Goal: Go to known website: Go to known website

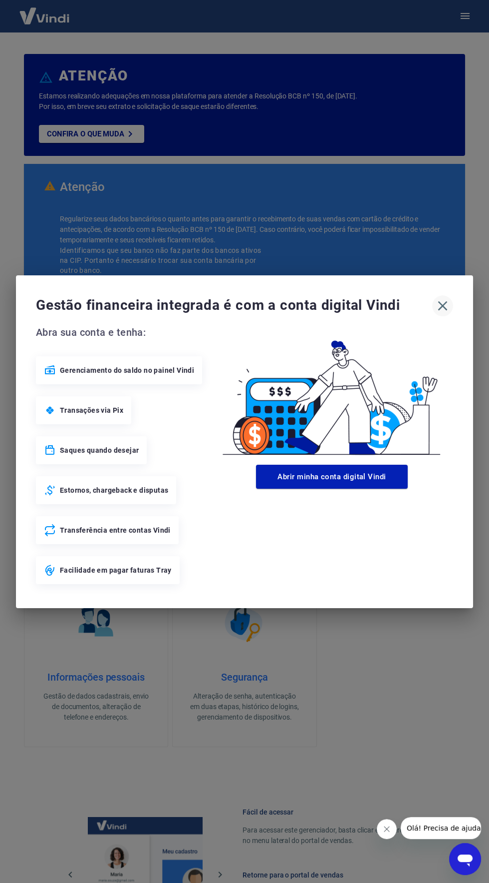
click at [447, 305] on icon "button" at bounding box center [443, 306] width 16 height 16
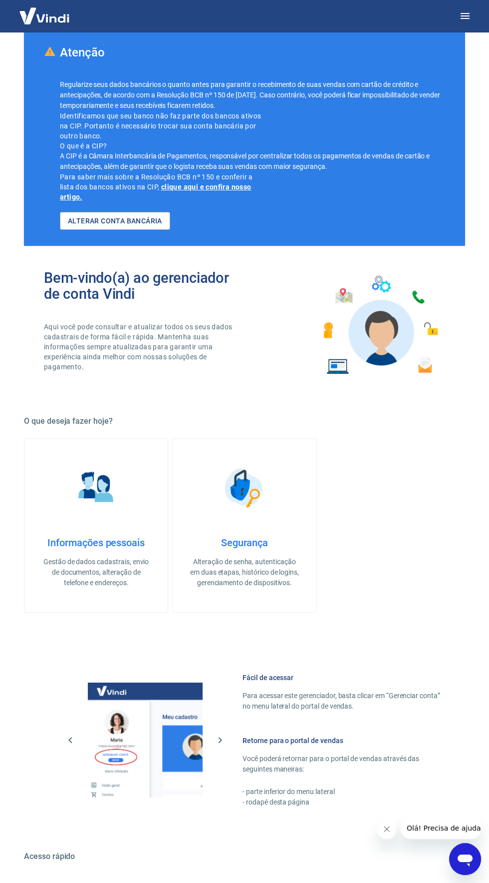
scroll to position [181, 0]
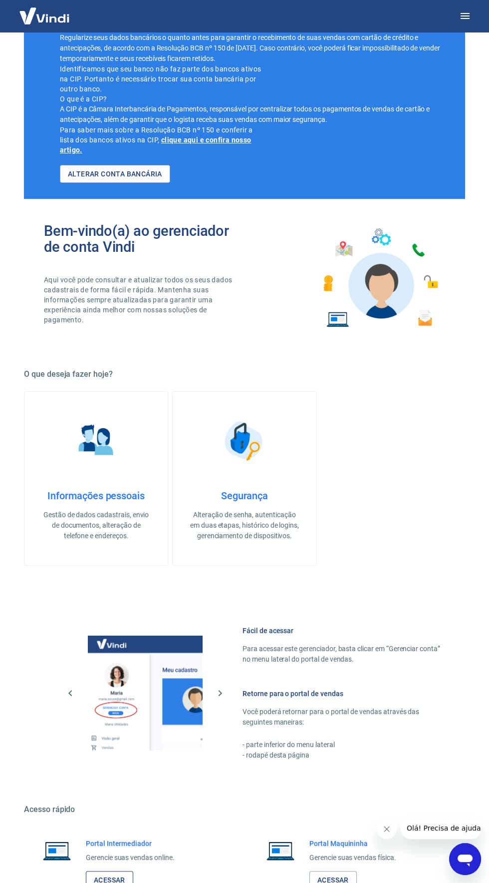
click at [130, 880] on link "Acessar" at bounding box center [109, 880] width 47 height 18
